Goal: Information Seeking & Learning: Learn about a topic

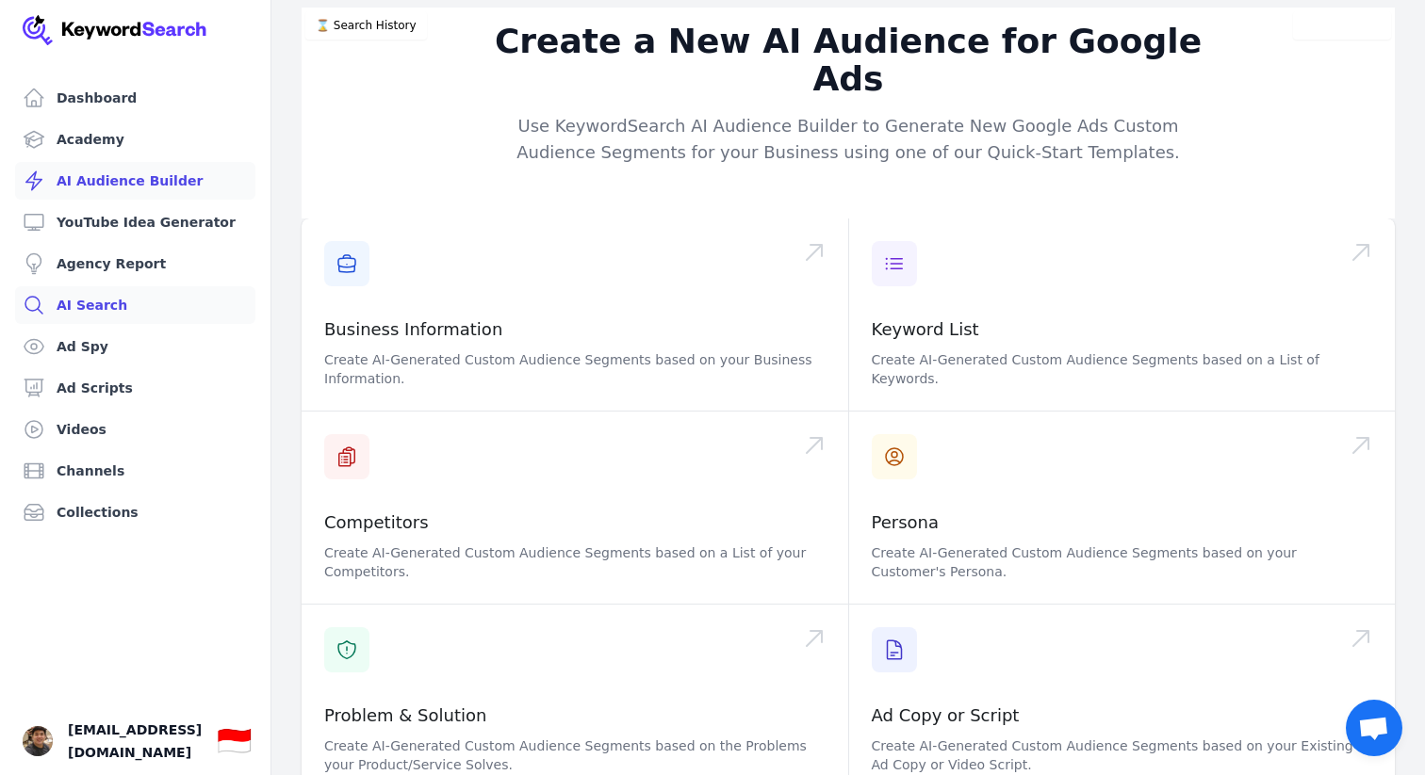
click at [92, 313] on link "AI Search" at bounding box center [135, 305] width 240 height 38
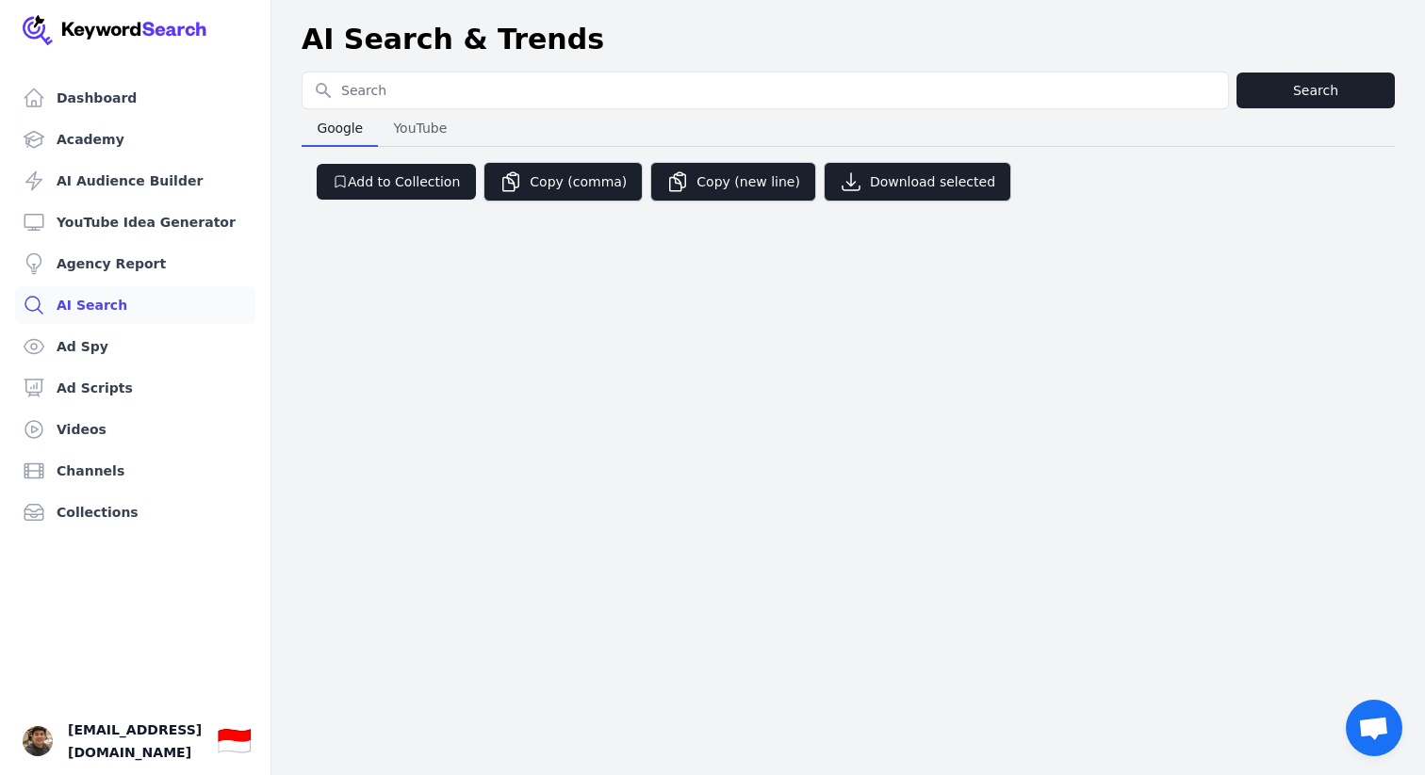
click at [594, 96] on input "Search for YouTube Keywords" at bounding box center [764, 91] width 925 height 36
drag, startPoint x: 695, startPoint y: 142, endPoint x: 652, endPoint y: 141, distance: 43.4
click at [671, 142] on div "Google Google YouTube YouTube" at bounding box center [848, 128] width 1093 height 38
drag, startPoint x: 395, startPoint y: 131, endPoint x: 422, endPoint y: 102, distance: 40.0
click at [395, 131] on span "YouTube" at bounding box center [419, 128] width 69 height 26
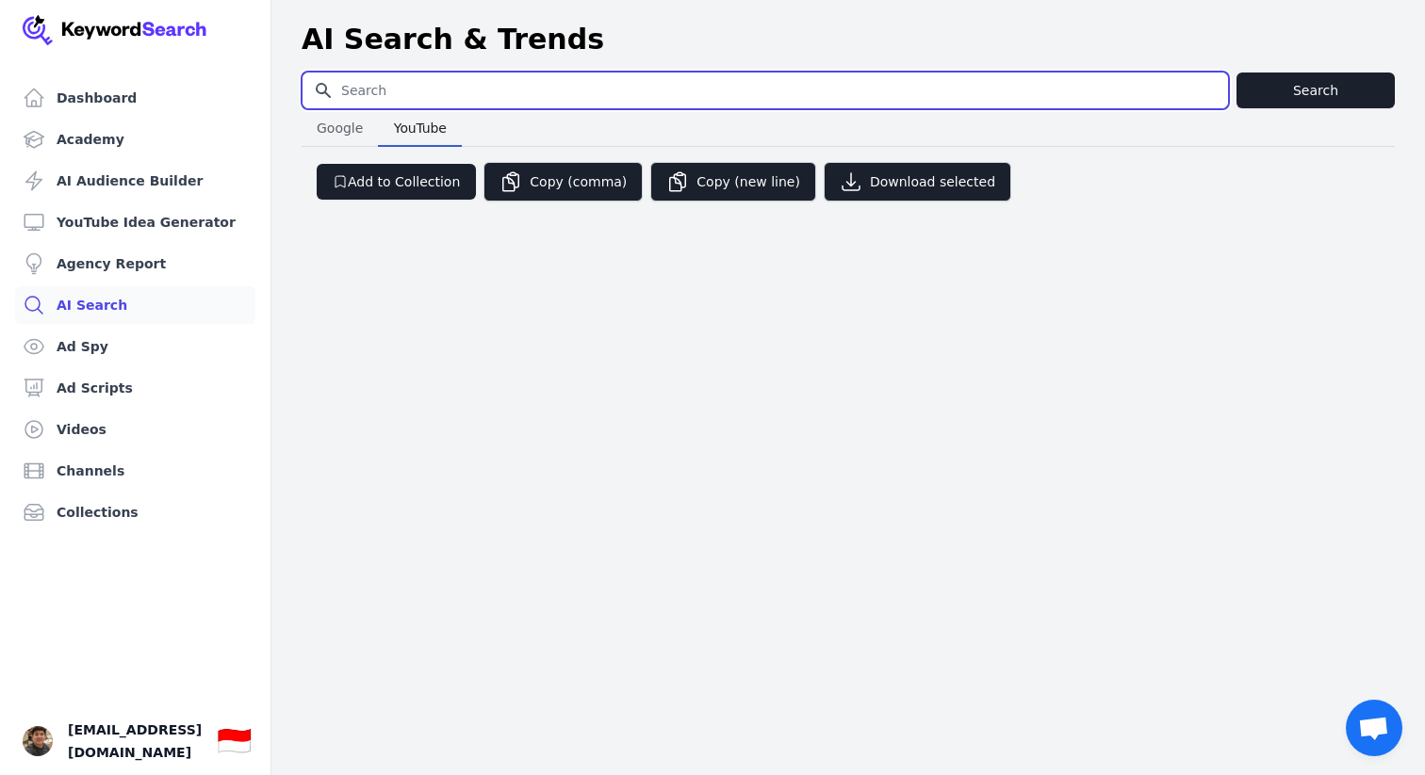
click at [441, 86] on input "Search for YouTube Keywords" at bounding box center [764, 91] width 925 height 36
type input "mozart music"
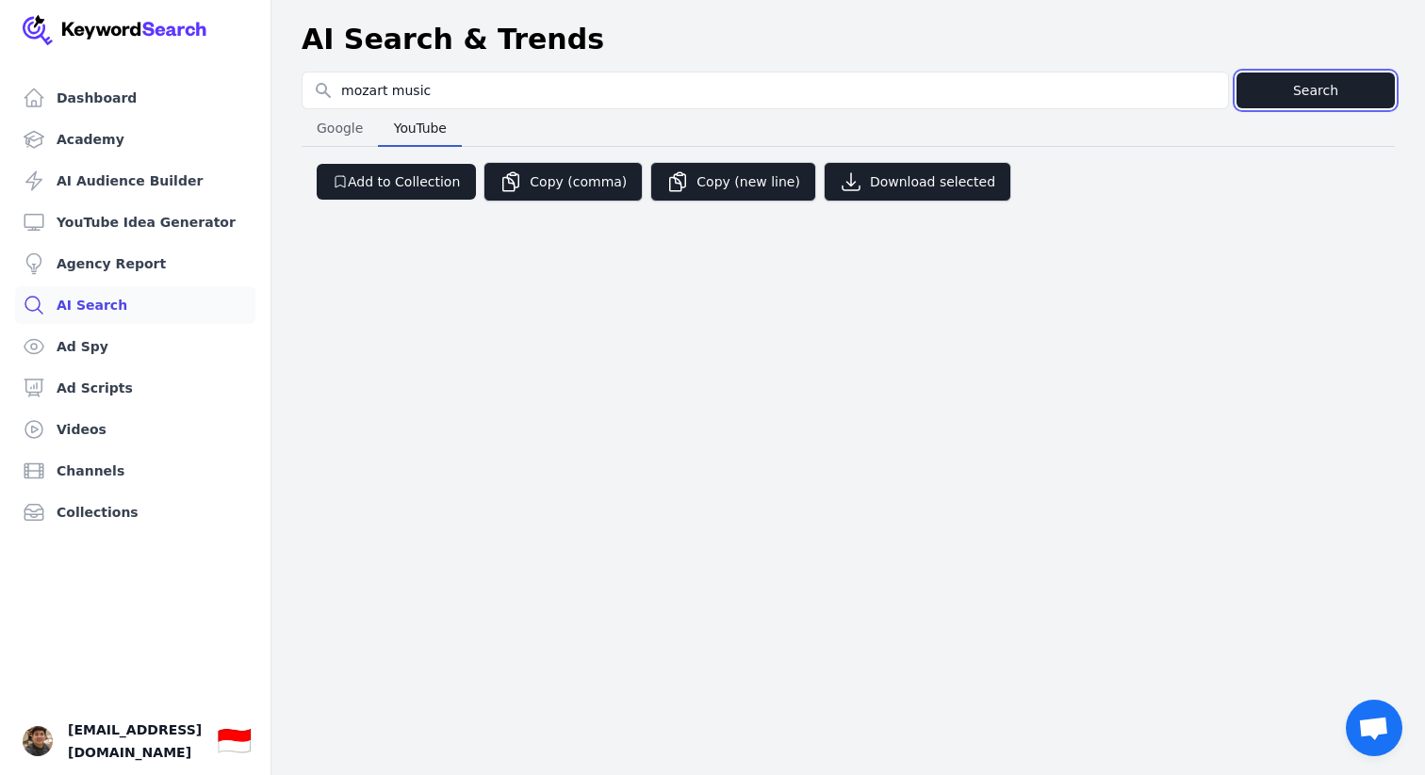
click at [1330, 95] on button "Search" at bounding box center [1315, 91] width 158 height 36
click at [89, 94] on link "Dashboard" at bounding box center [135, 98] width 240 height 38
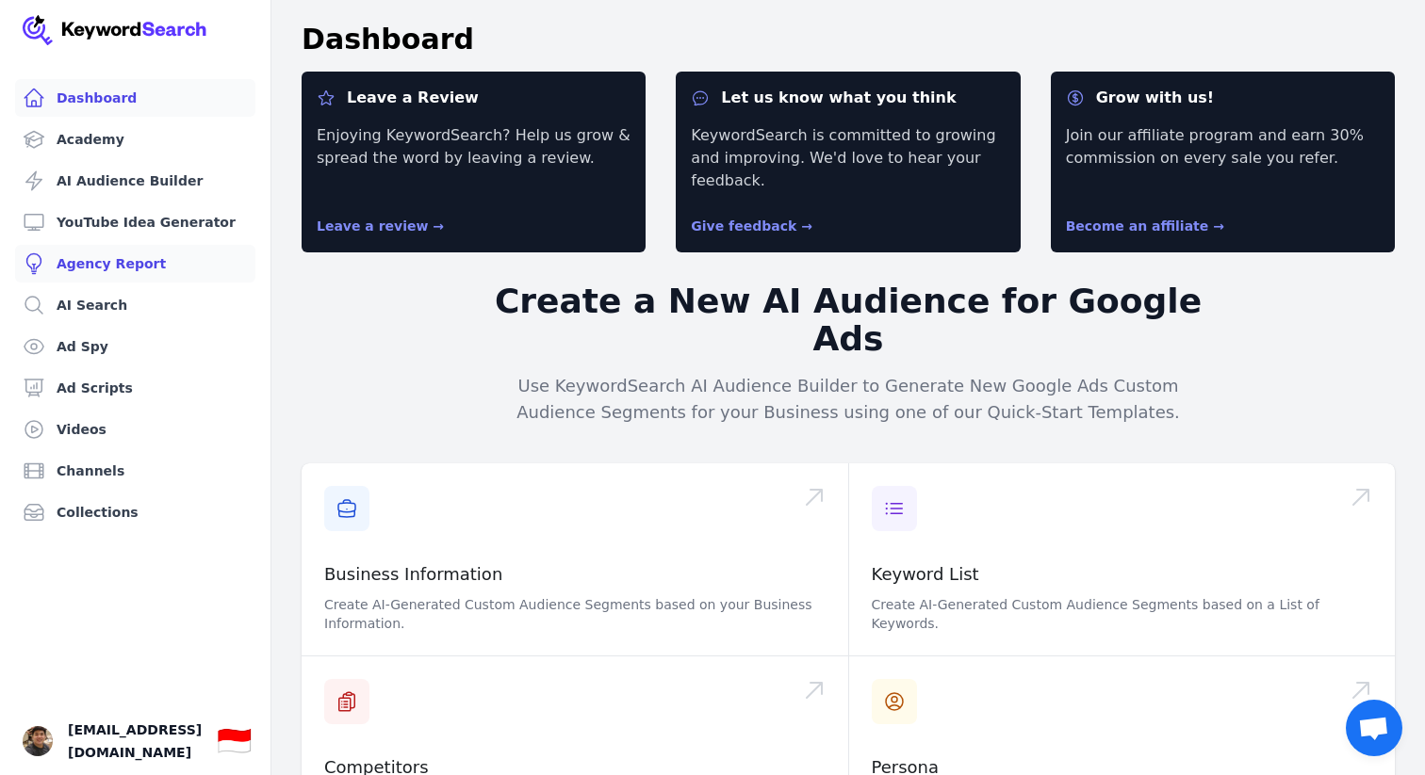
click at [94, 259] on link "Agency Report" at bounding box center [135, 264] width 240 height 38
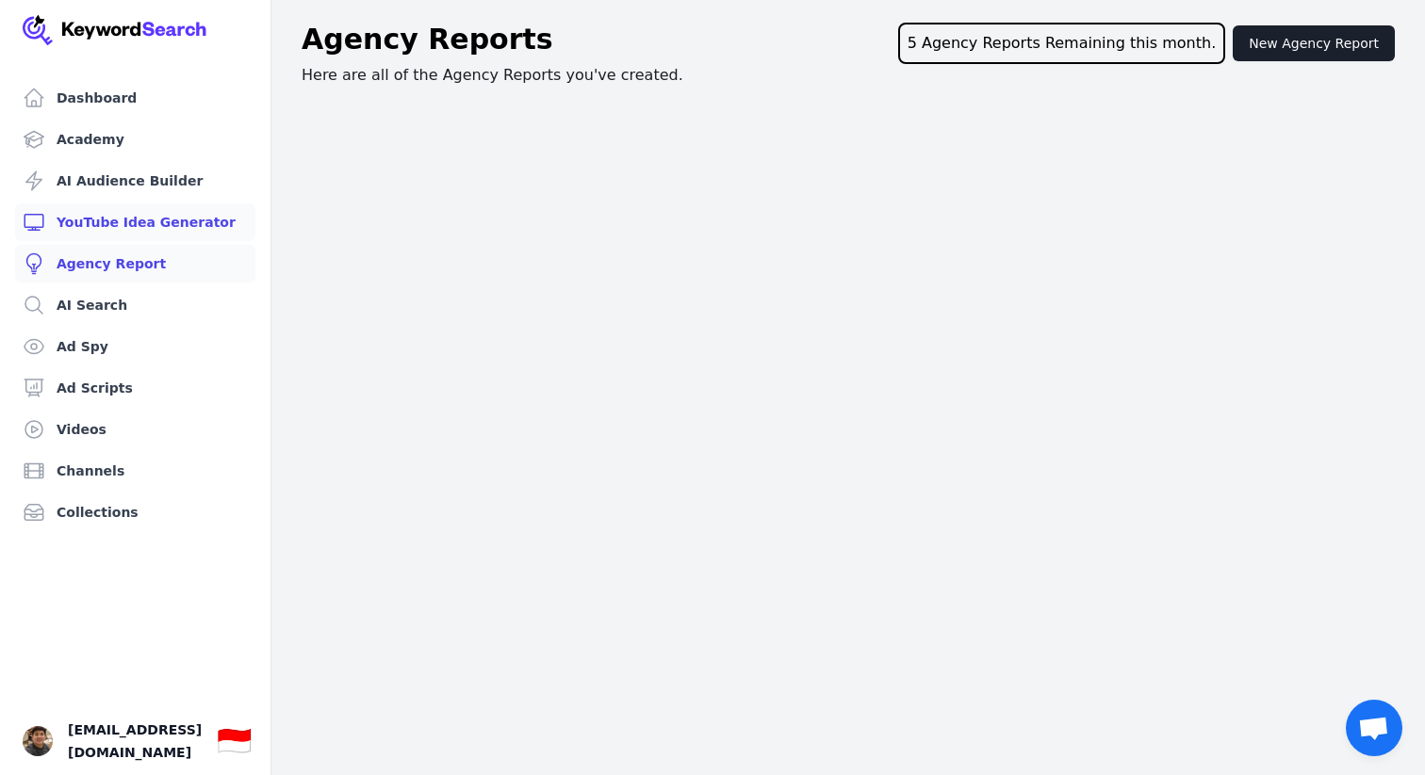
click at [117, 229] on link "YouTube Idea Generator" at bounding box center [135, 223] width 240 height 38
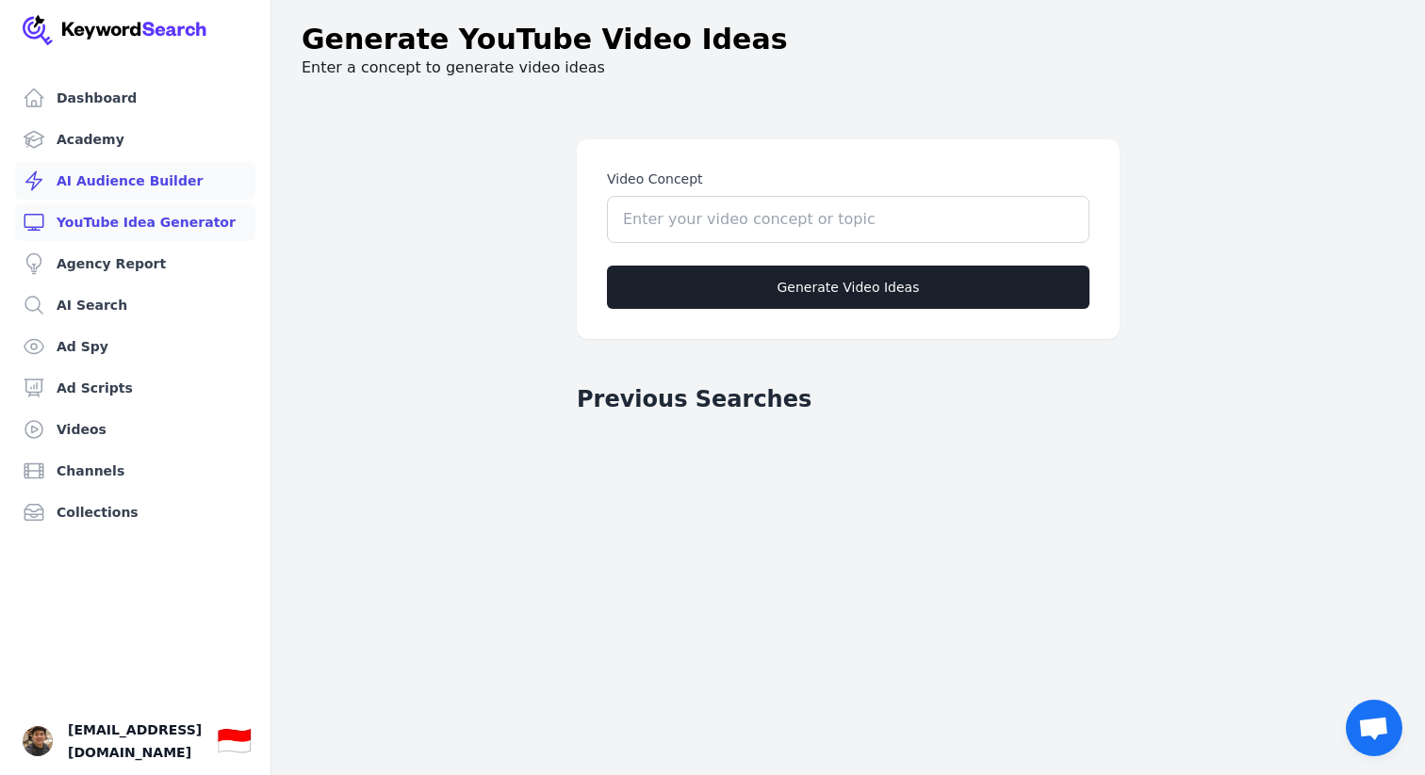
click at [145, 186] on link "AI Audience Builder" at bounding box center [135, 181] width 240 height 38
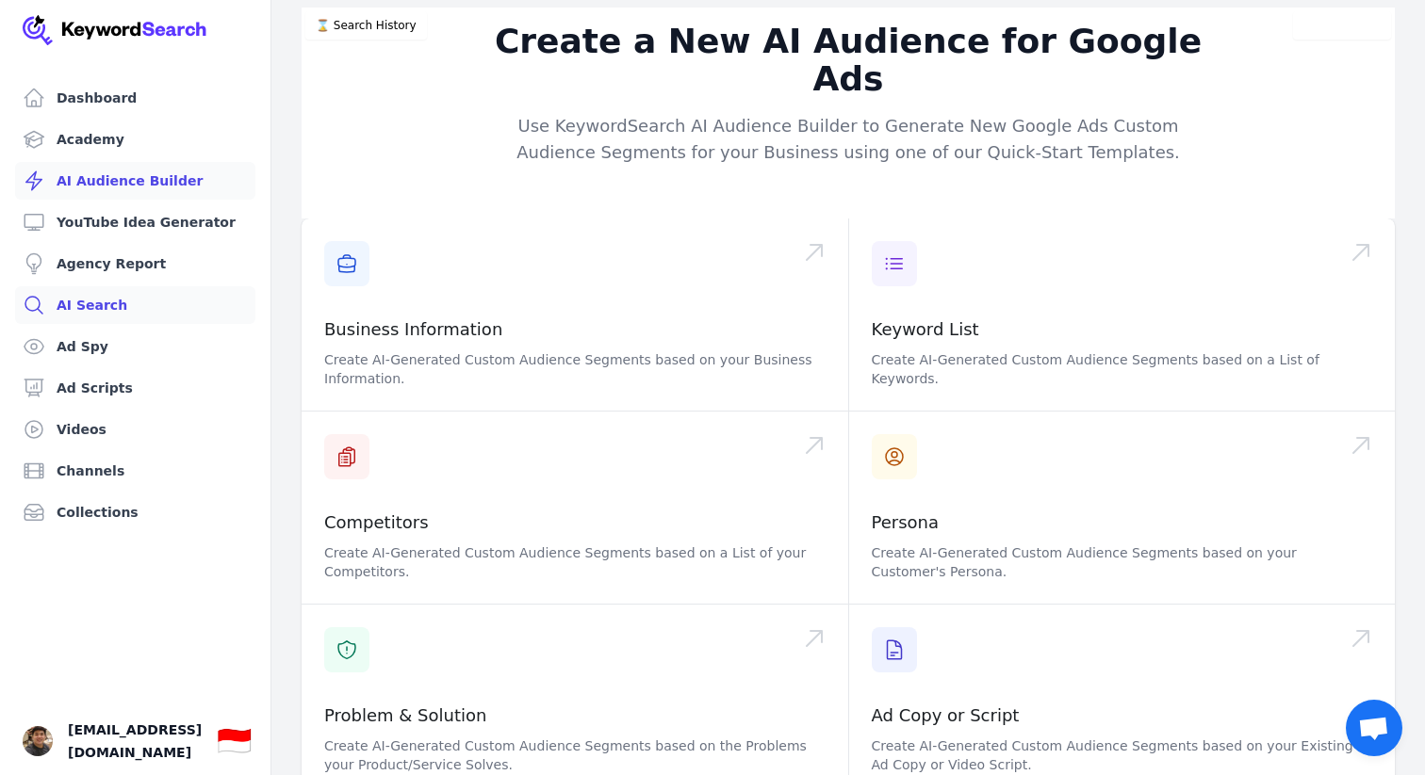
click at [96, 306] on link "AI Search" at bounding box center [135, 305] width 240 height 38
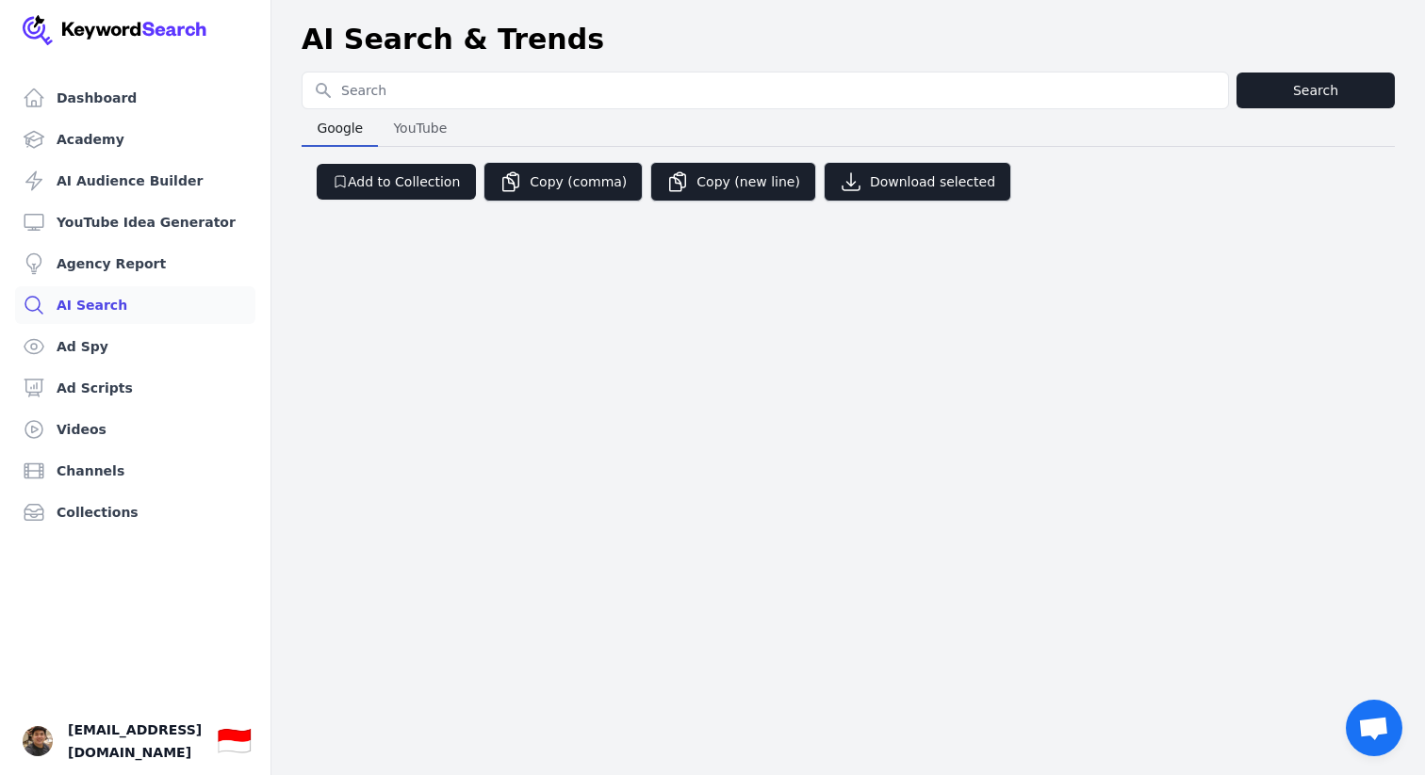
drag, startPoint x: 497, startPoint y: 101, endPoint x: 474, endPoint y: 107, distance: 23.6
click at [497, 101] on input "Search for YouTube Keywords" at bounding box center [764, 91] width 925 height 36
drag, startPoint x: 674, startPoint y: 124, endPoint x: 587, endPoint y: 131, distance: 86.9
click at [674, 124] on div "Google Google YouTube YouTube" at bounding box center [848, 128] width 1093 height 38
click at [423, 122] on span "YouTube" at bounding box center [419, 128] width 69 height 26
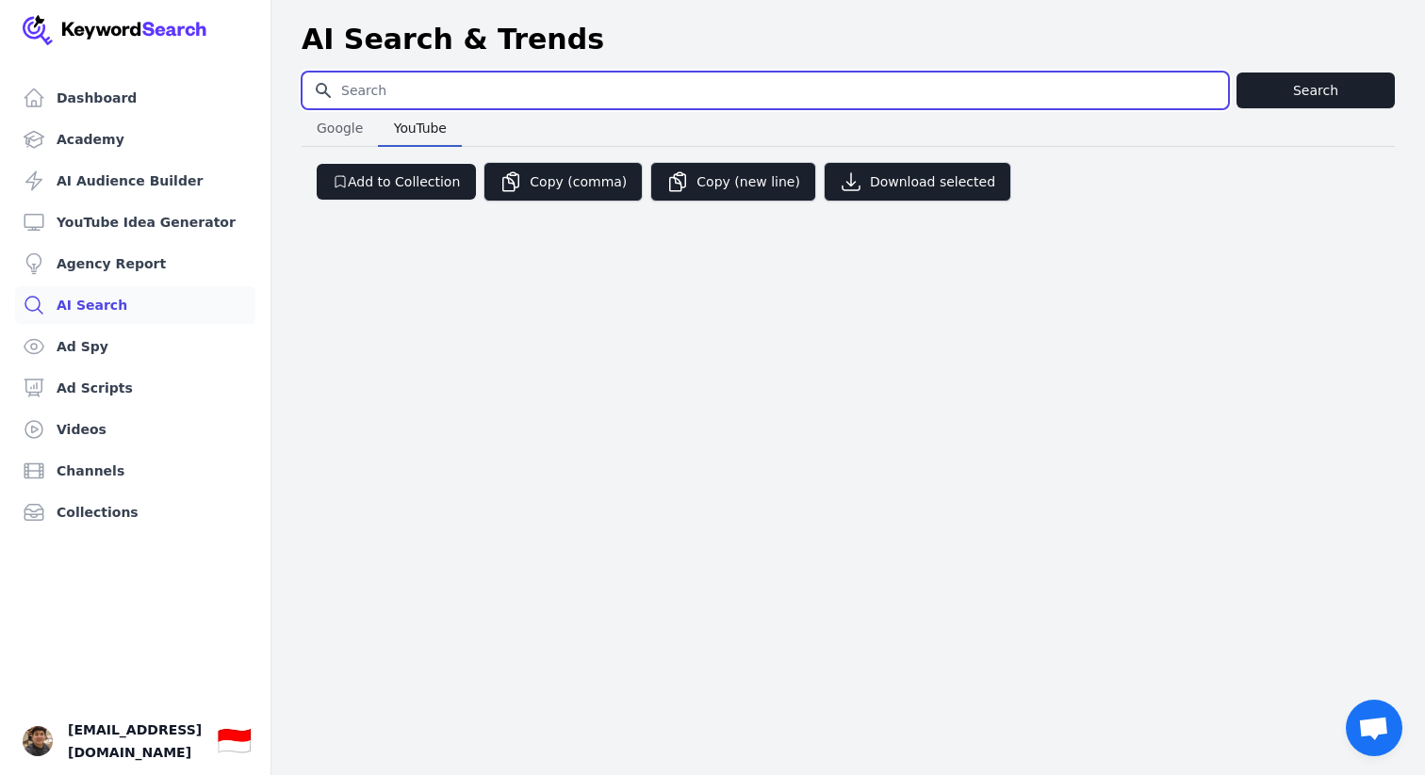
click at [480, 73] on input "Search for YouTube Keywords" at bounding box center [764, 91] width 925 height 36
type input "mozart music"
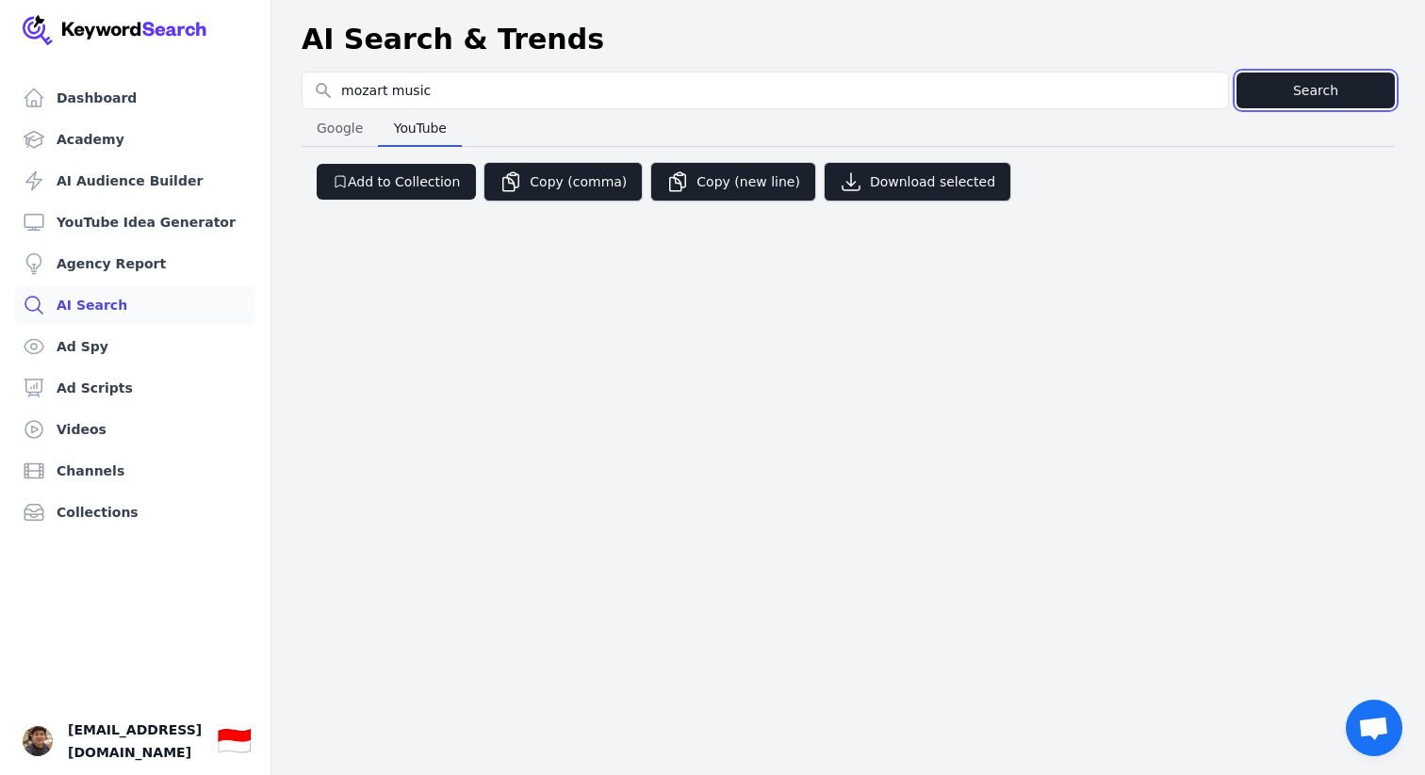
click at [1318, 76] on button "Search" at bounding box center [1315, 91] width 158 height 36
click at [1328, 101] on button "Search" at bounding box center [1315, 91] width 158 height 36
click at [1328, 86] on button "Search" at bounding box center [1315, 91] width 158 height 36
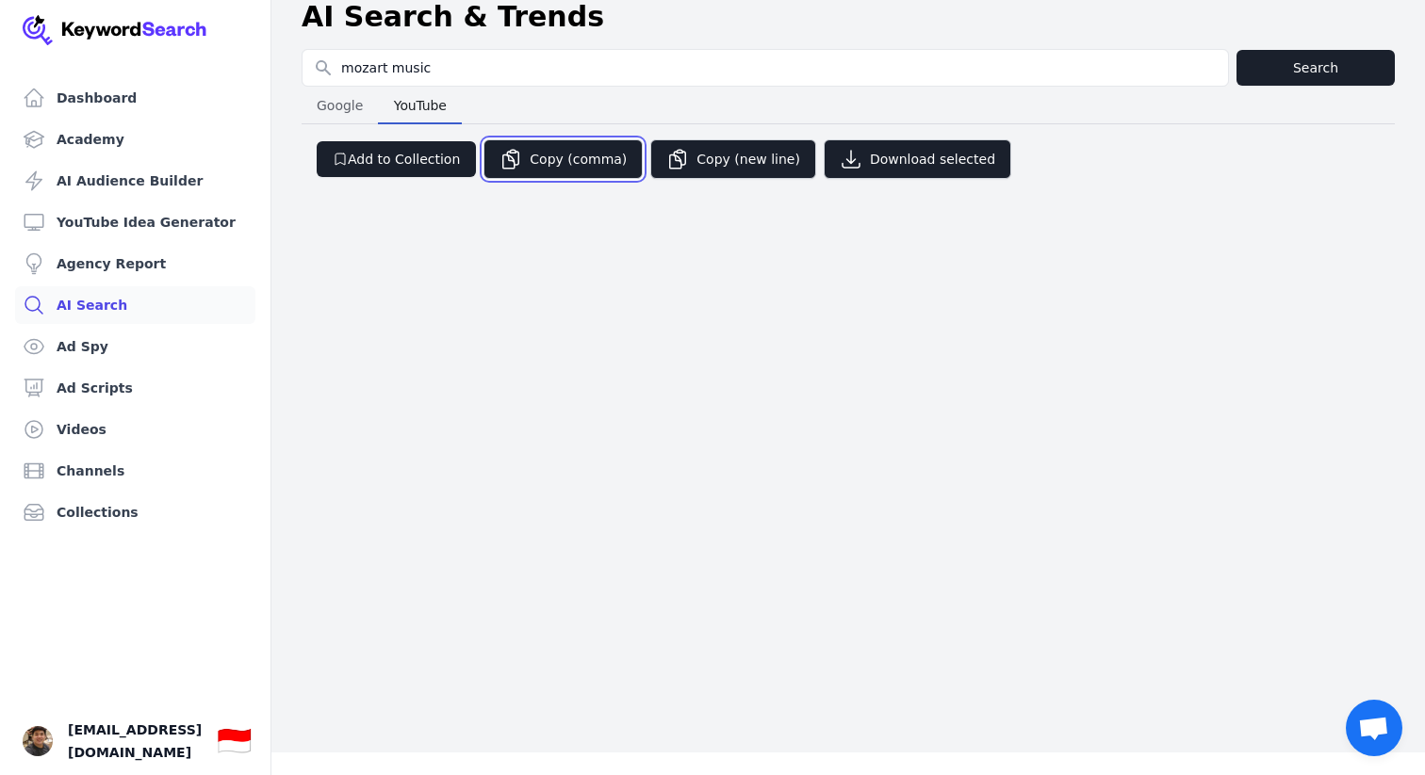
click at [563, 165] on button "Copy (comma)" at bounding box center [562, 159] width 159 height 40
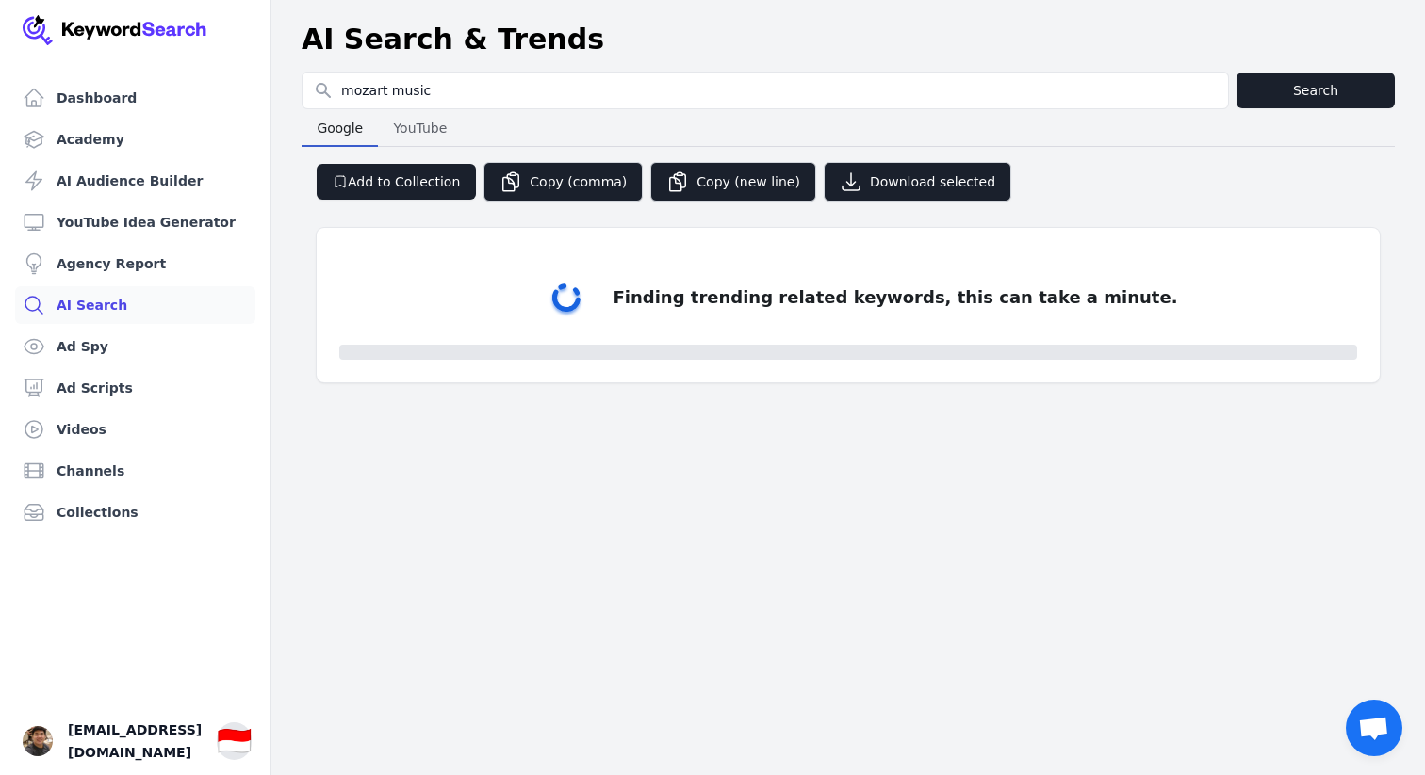
select select "50"
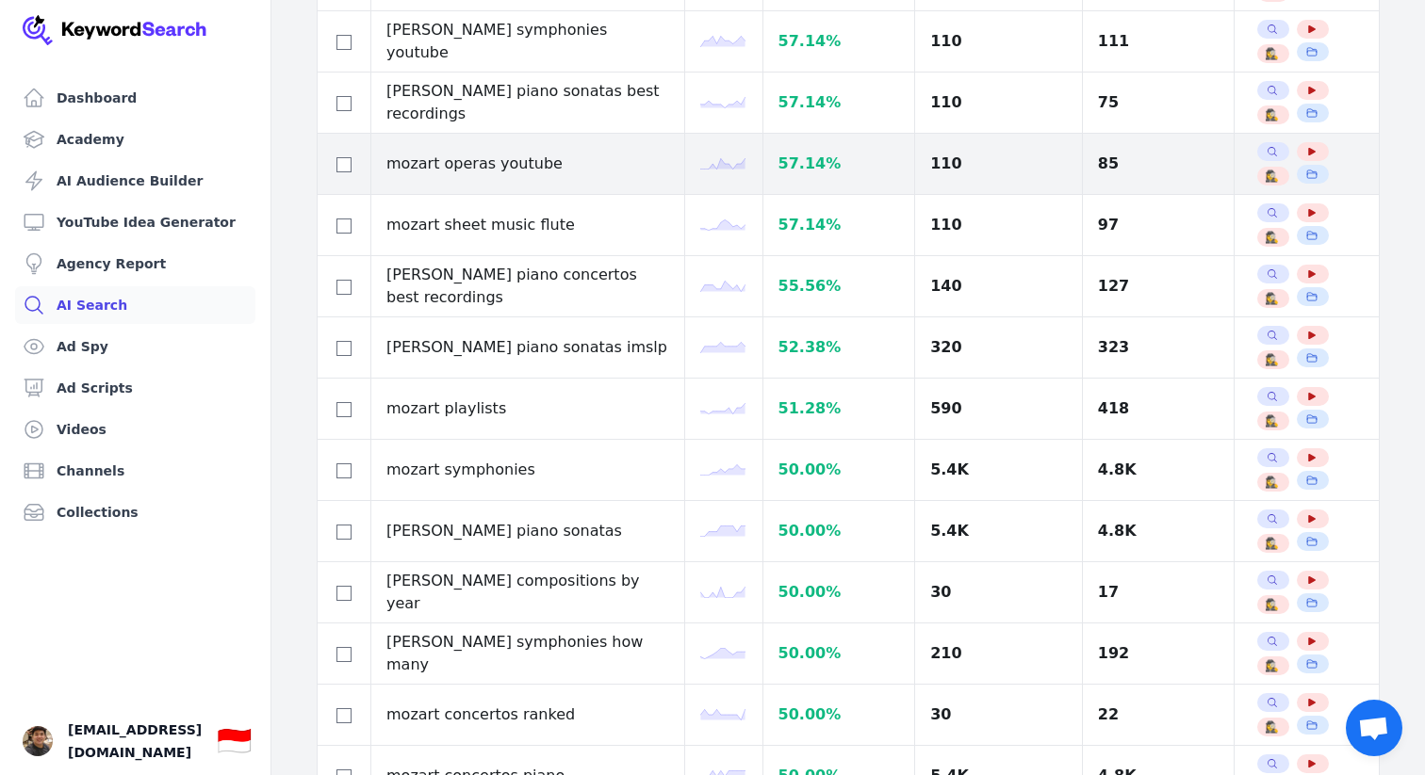
scroll to position [2646, 0]
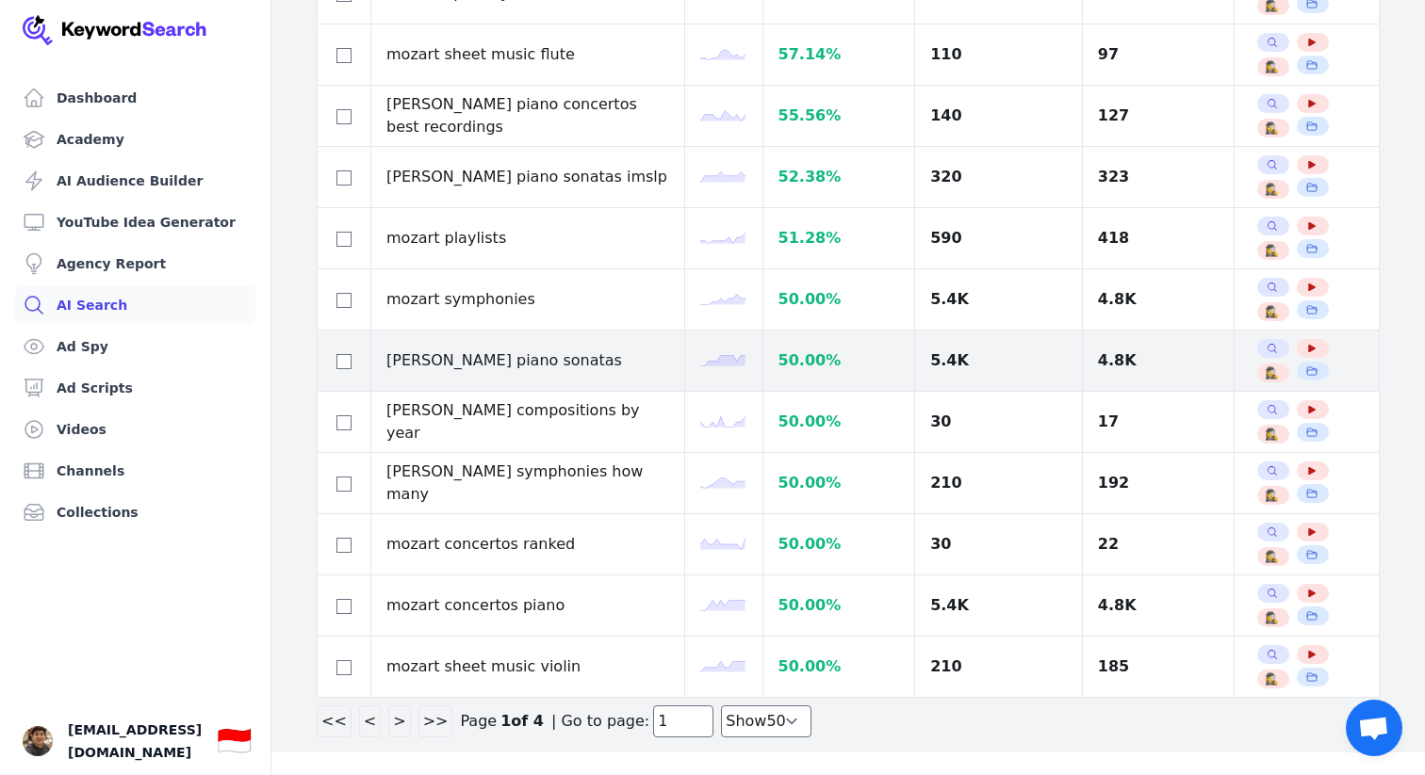
click at [501, 359] on td "[PERSON_NAME] piano sonatas" at bounding box center [528, 361] width 314 height 61
copy tr "[PERSON_NAME] piano sonatas"
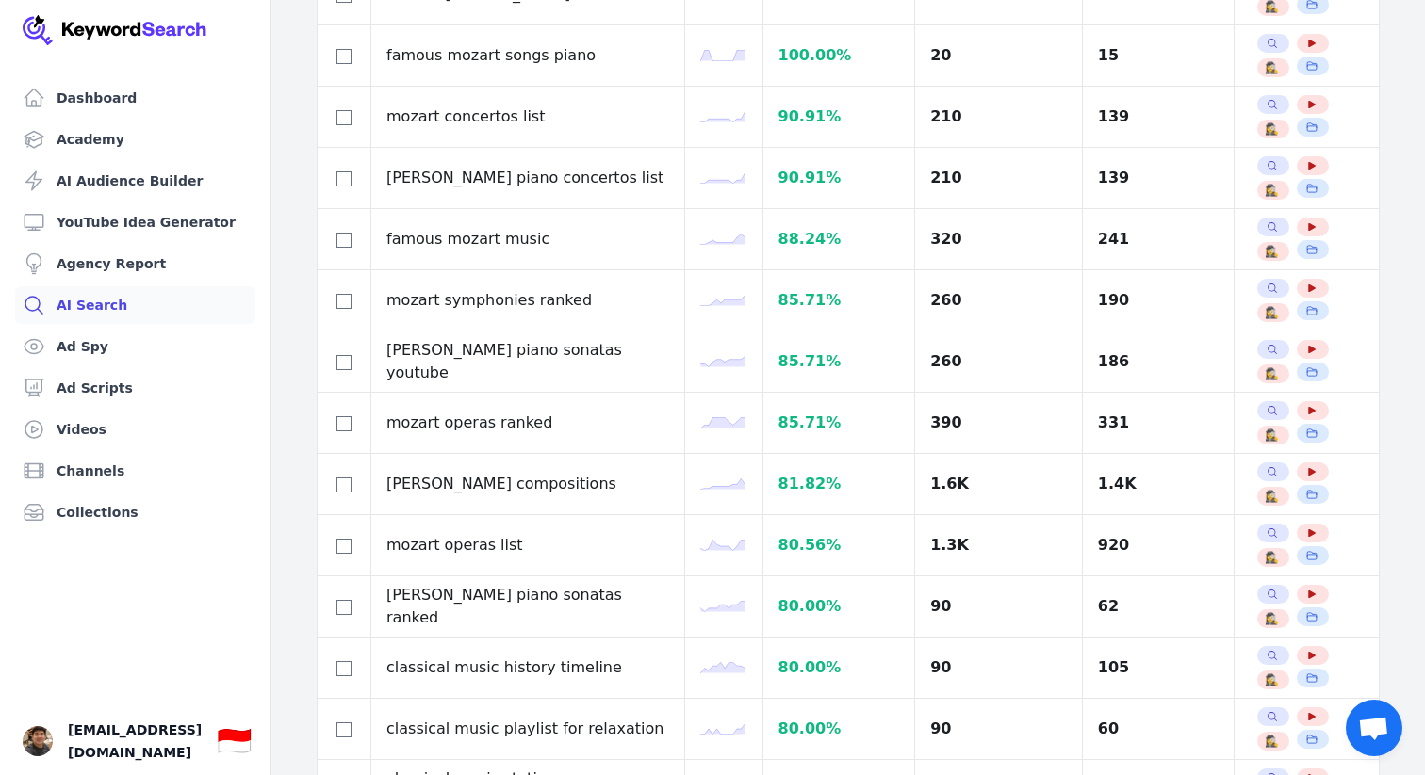
scroll to position [0, 0]
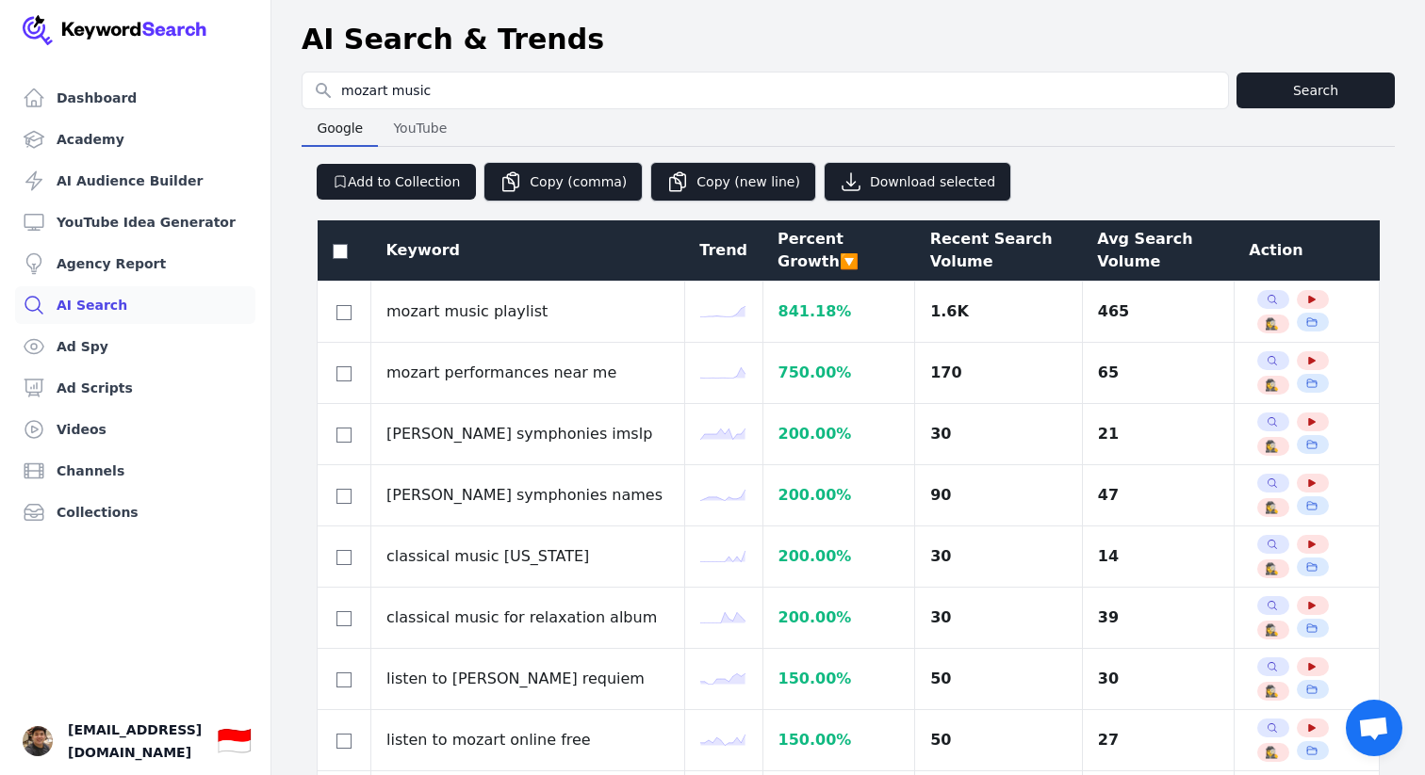
click at [743, 24] on div "AI Search & Trends" at bounding box center [848, 40] width 1093 height 34
click at [933, 244] on div "Recent Search Volume" at bounding box center [999, 250] width 138 height 45
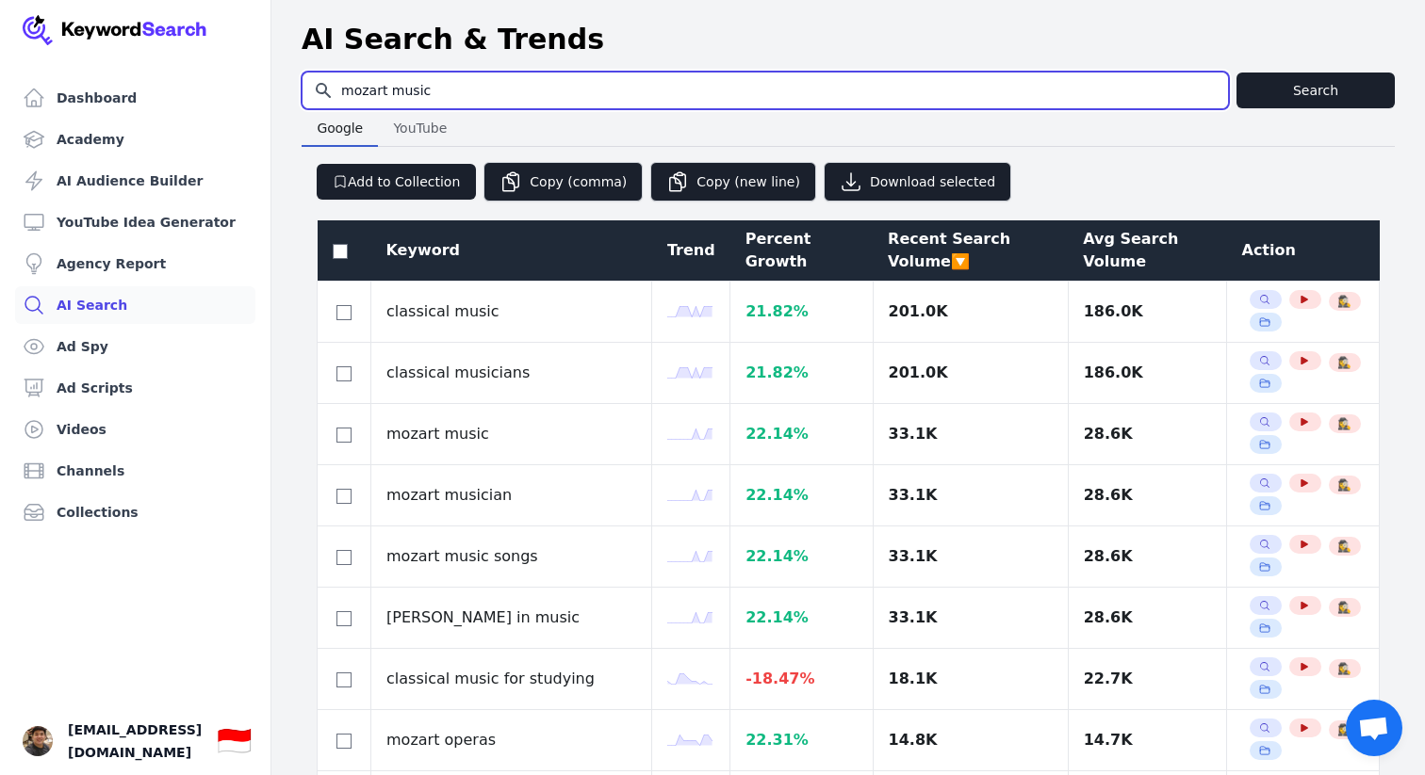
click at [552, 101] on input "mozart music" at bounding box center [764, 91] width 925 height 36
type input "music for study"
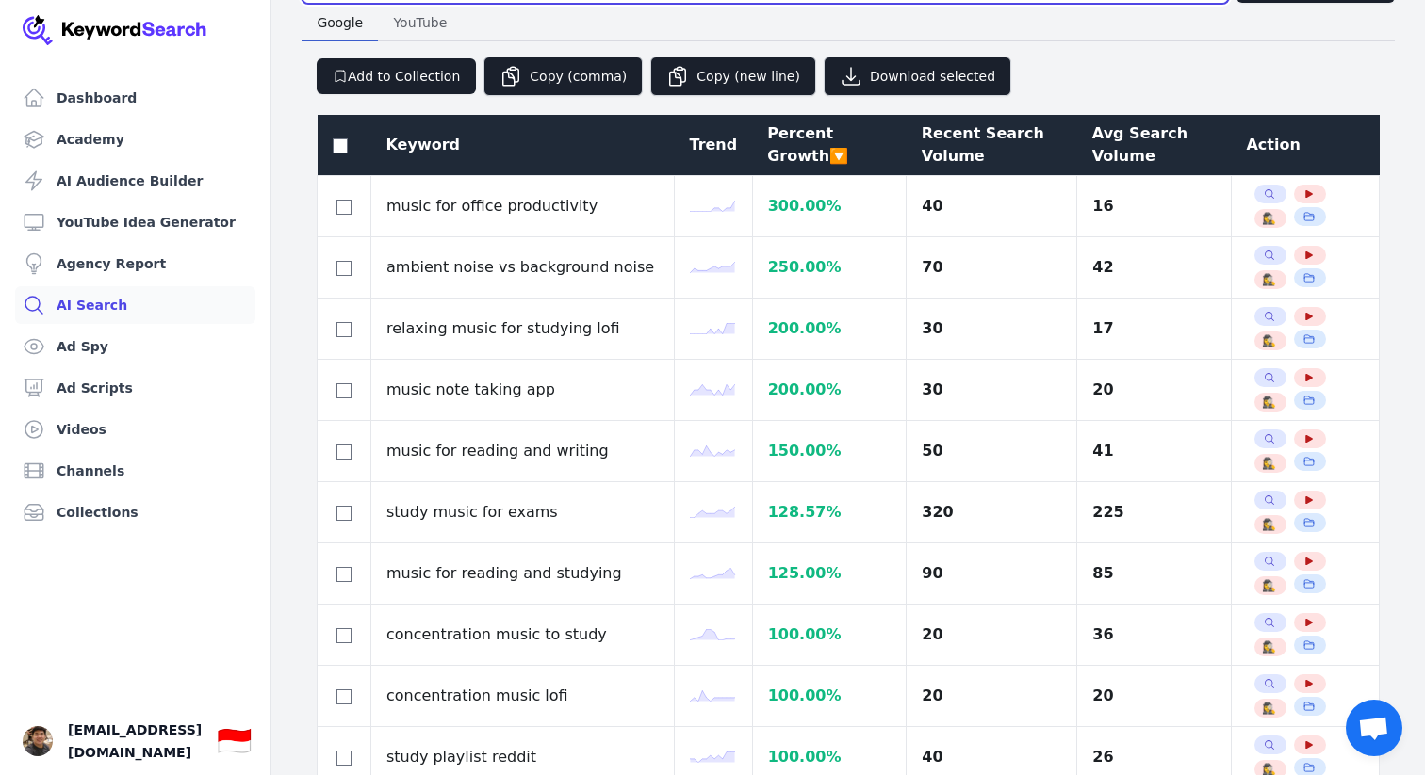
scroll to position [129, 0]
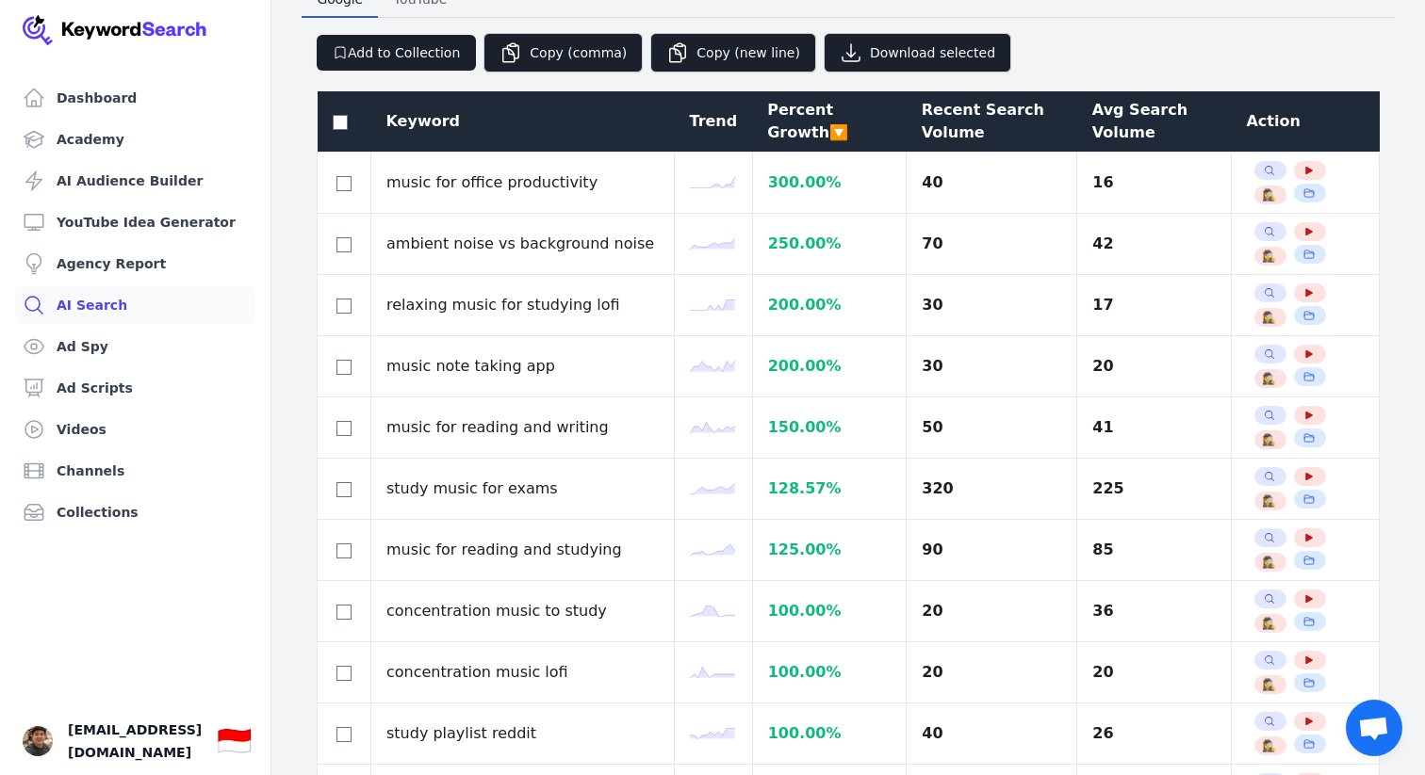
click at [939, 123] on div "Recent Search Volume" at bounding box center [992, 121] width 140 height 45
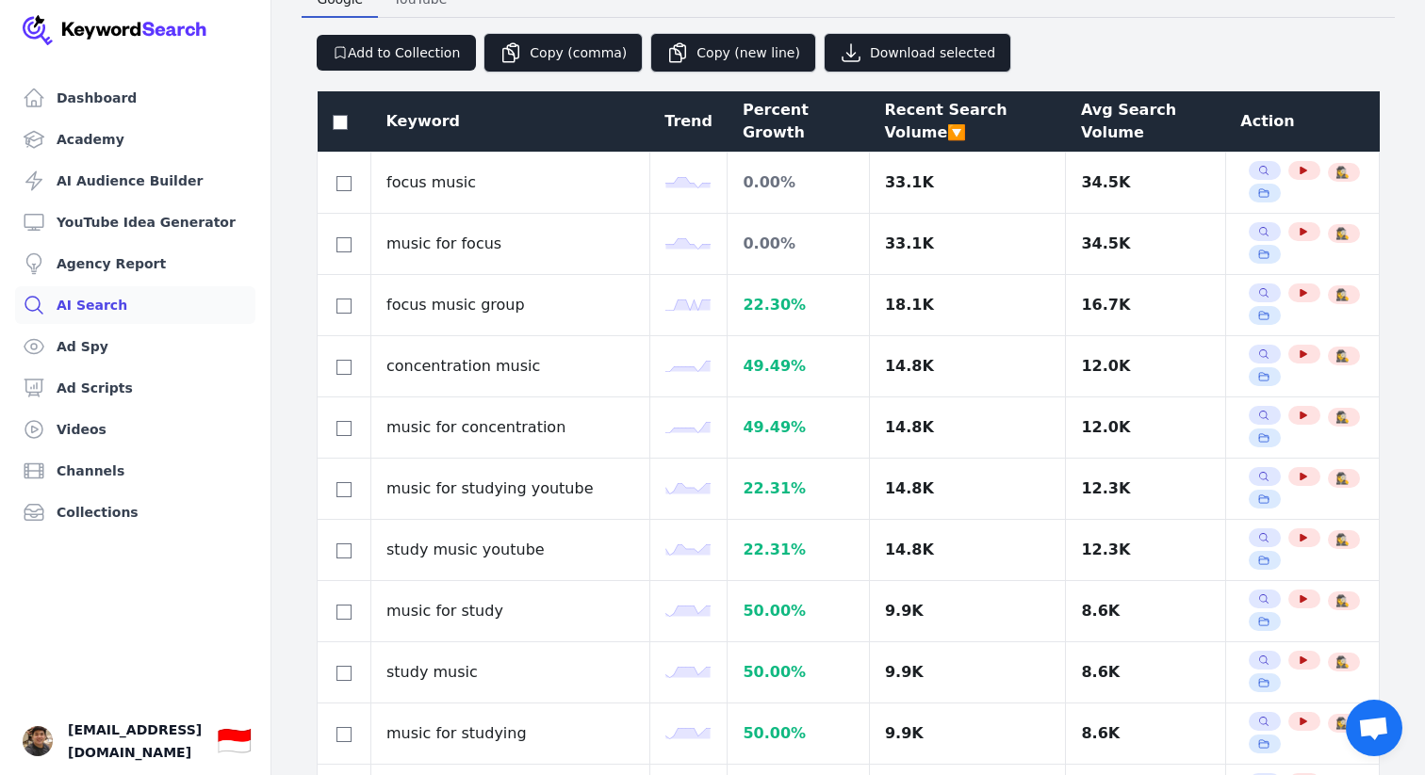
click at [1081, 117] on div "Avg Search Volume" at bounding box center [1145, 121] width 129 height 45
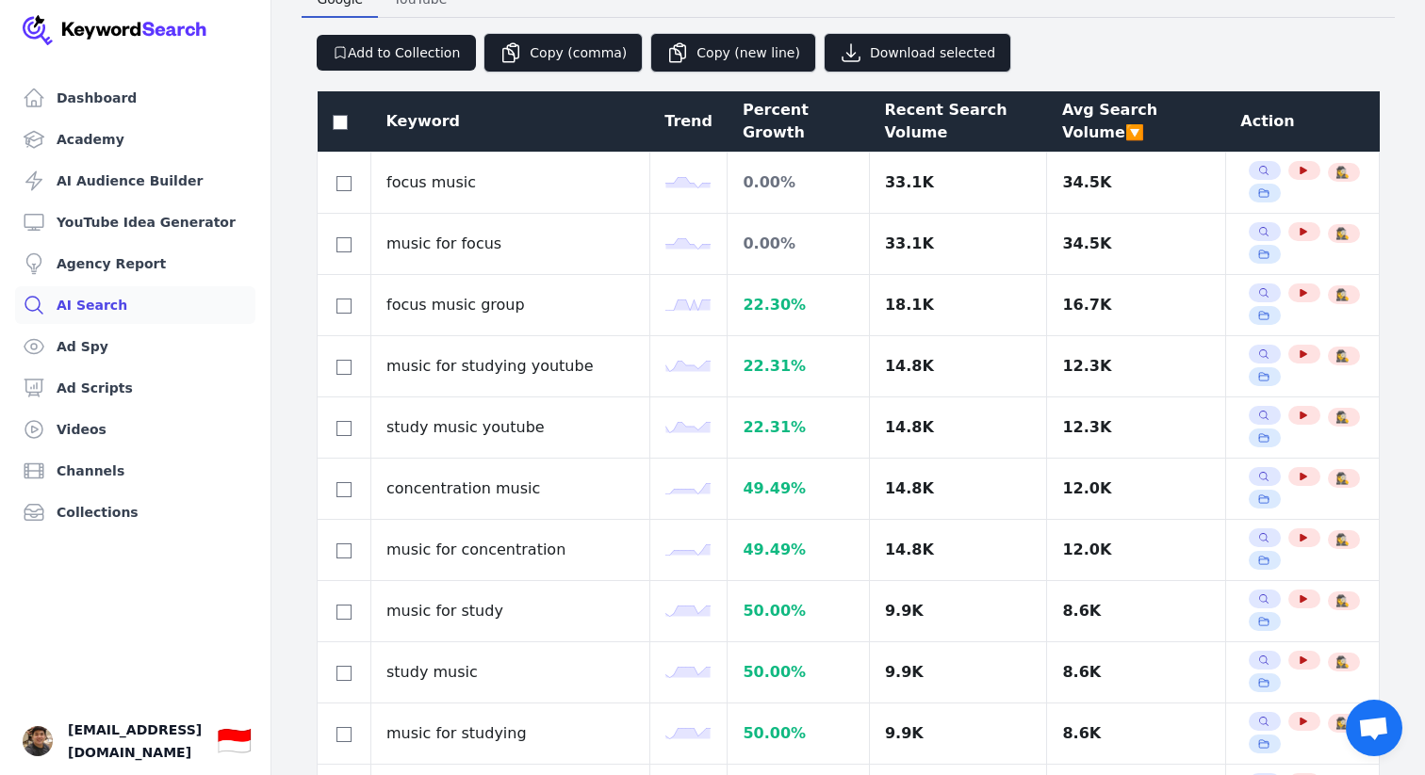
click at [974, 116] on div "Recent Search Volume" at bounding box center [957, 121] width 147 height 45
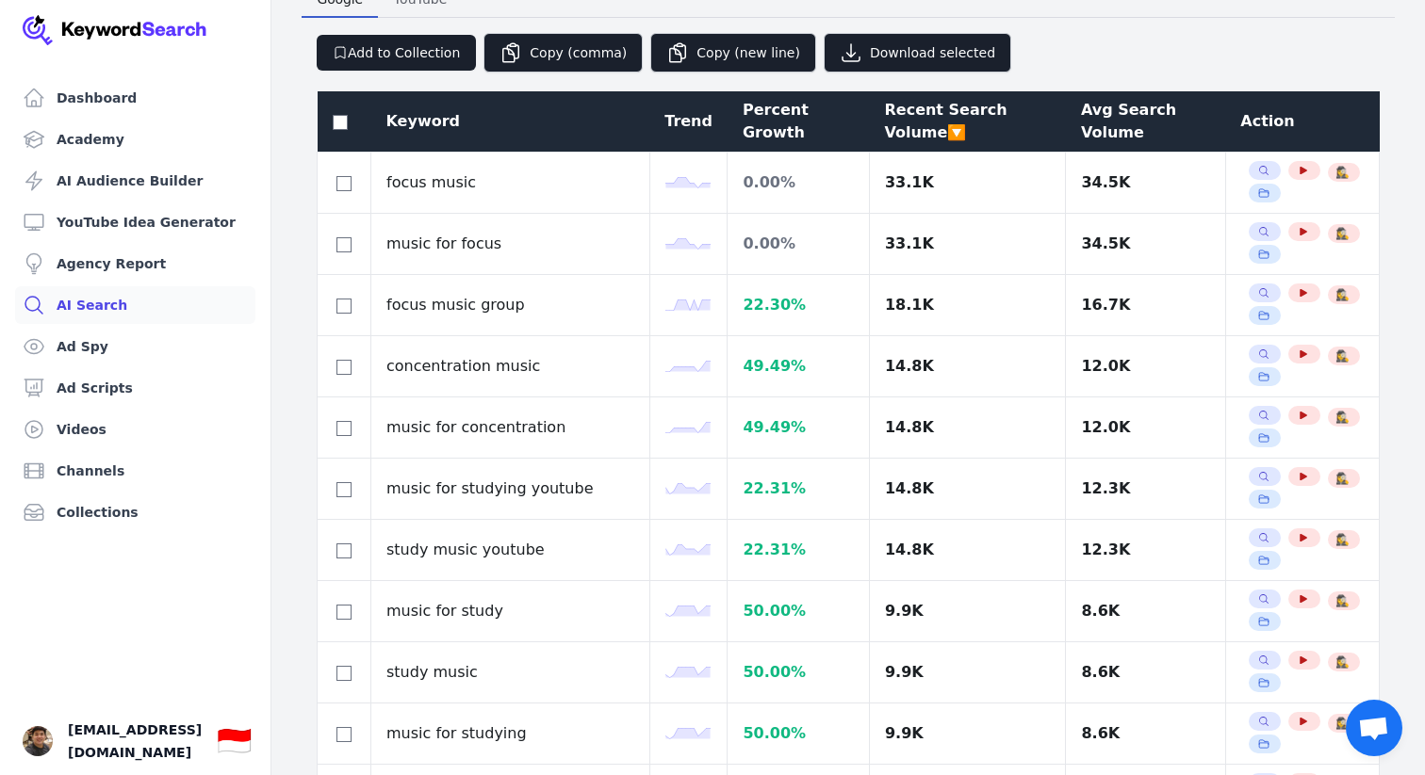
click at [1051, 60] on div "Add to Collection Copy (comma) Copy (new line) Download selected" at bounding box center [848, 45] width 1093 height 55
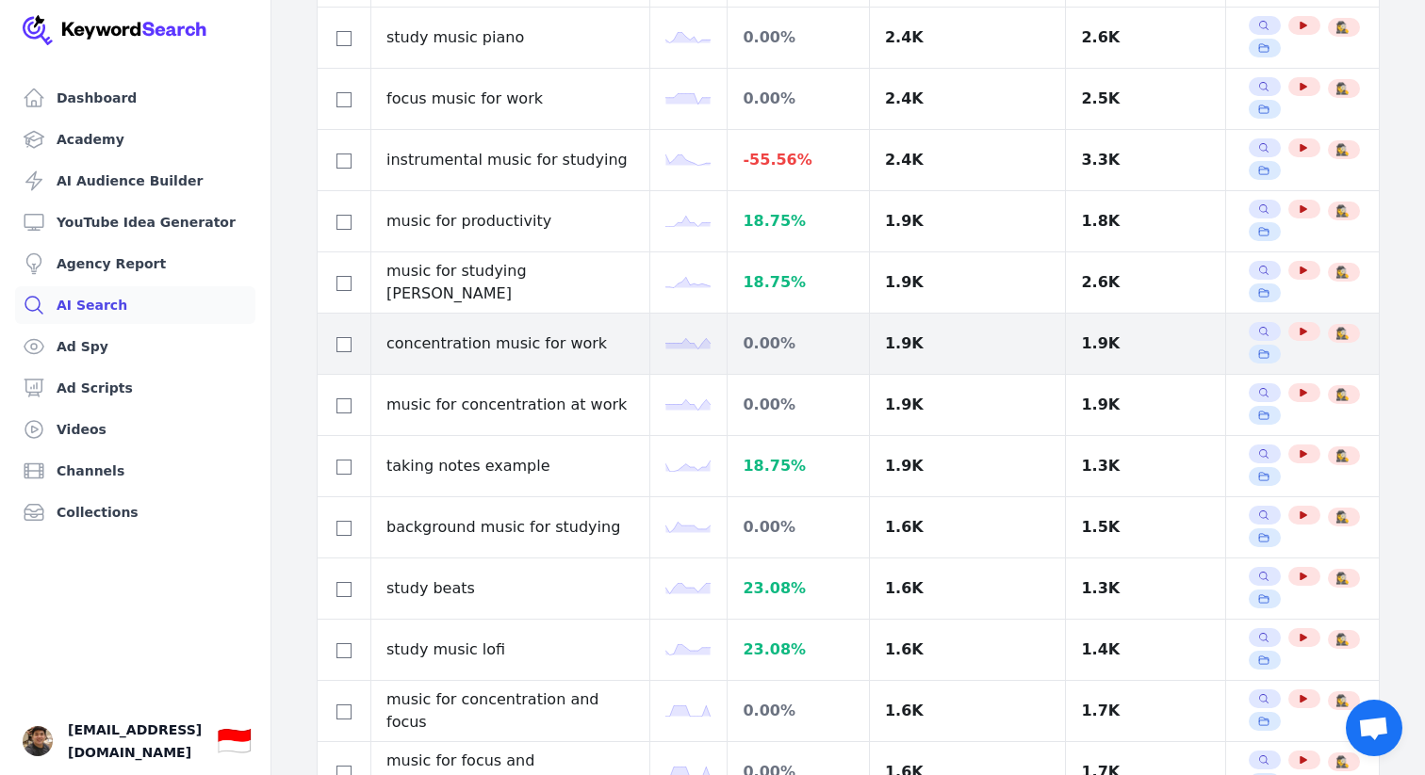
scroll to position [2646, 0]
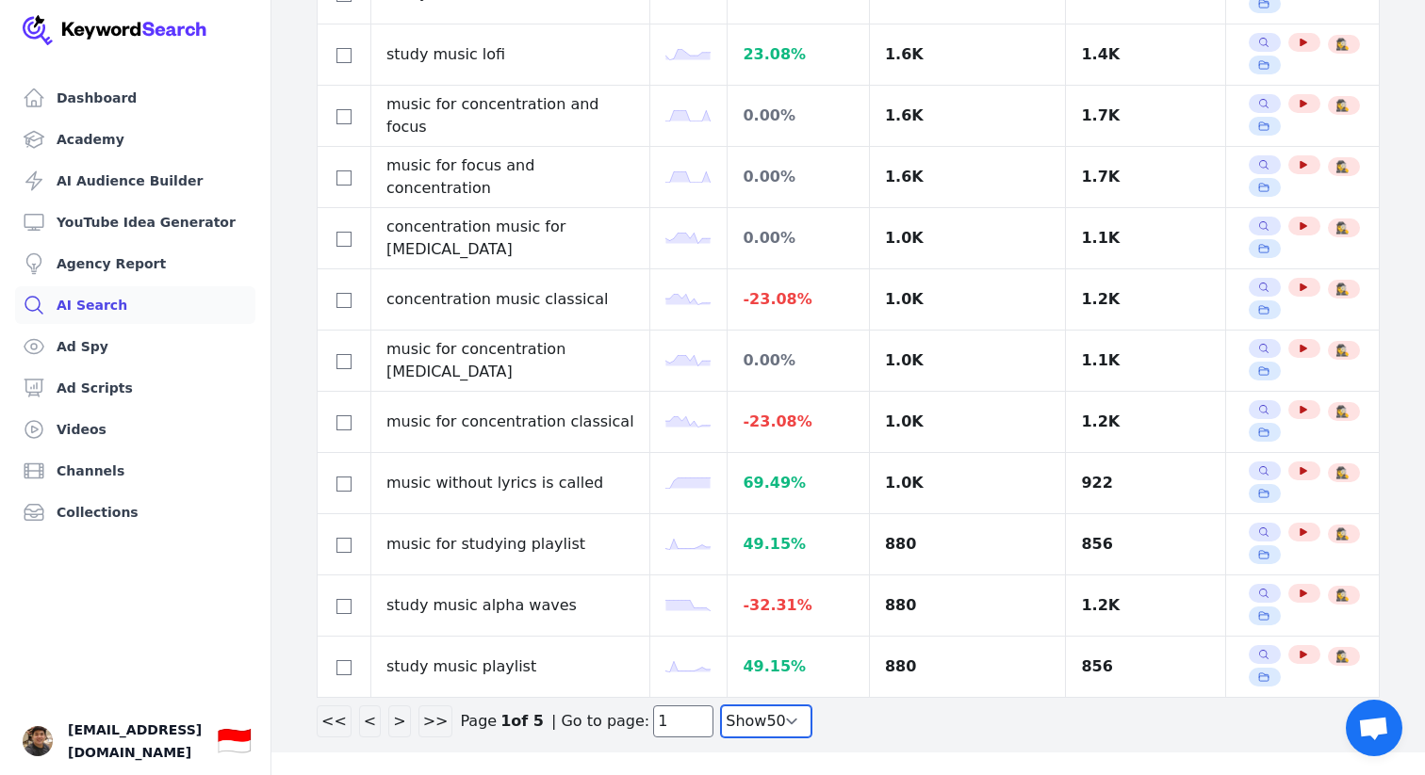
click at [738, 725] on select "Show 30 Show 40 Show 50 Show 100" at bounding box center [766, 722] width 90 height 32
select select "100"
click at [721, 738] on select "Show 30 Show 40 Show 50 Show 100" at bounding box center [766, 722] width 90 height 32
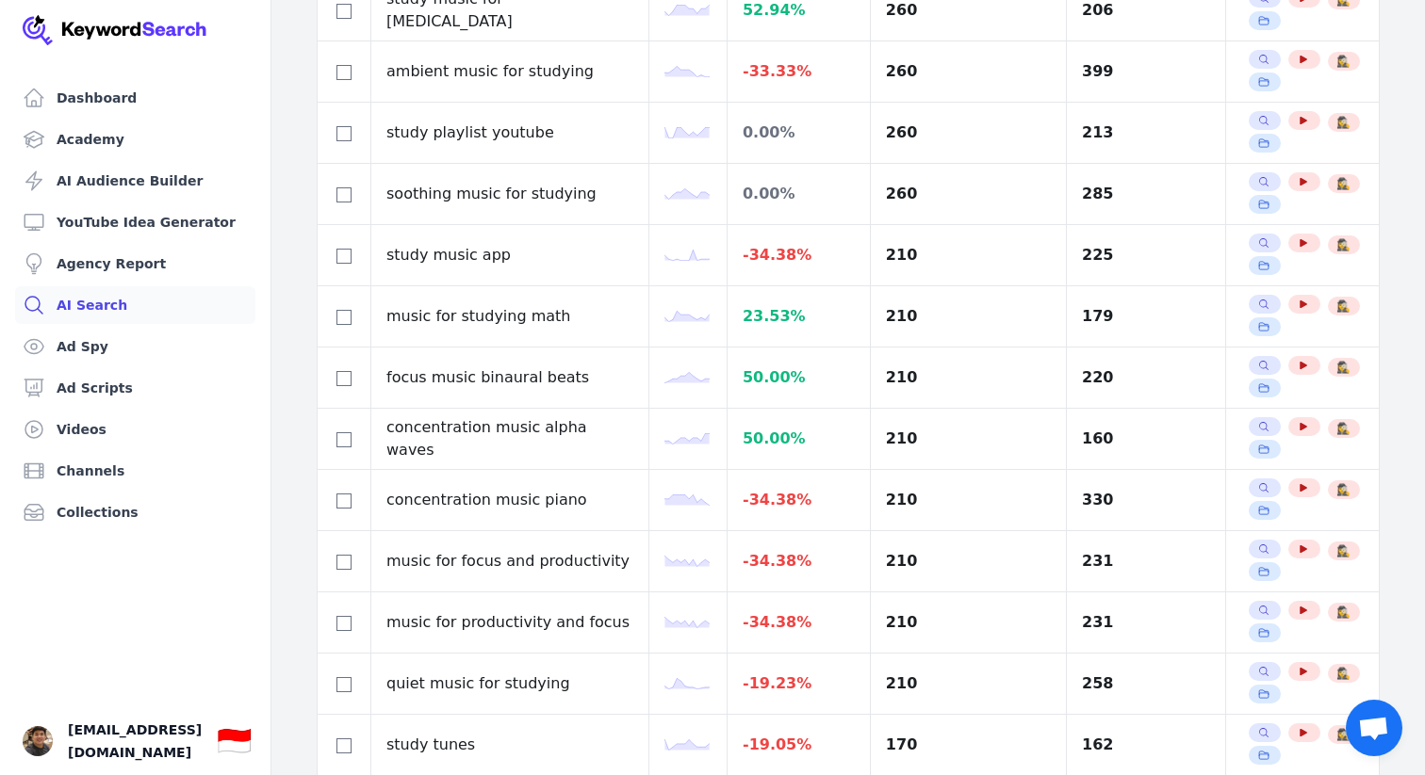
scroll to position [4558, 0]
